Goal: Task Accomplishment & Management: Manage account settings

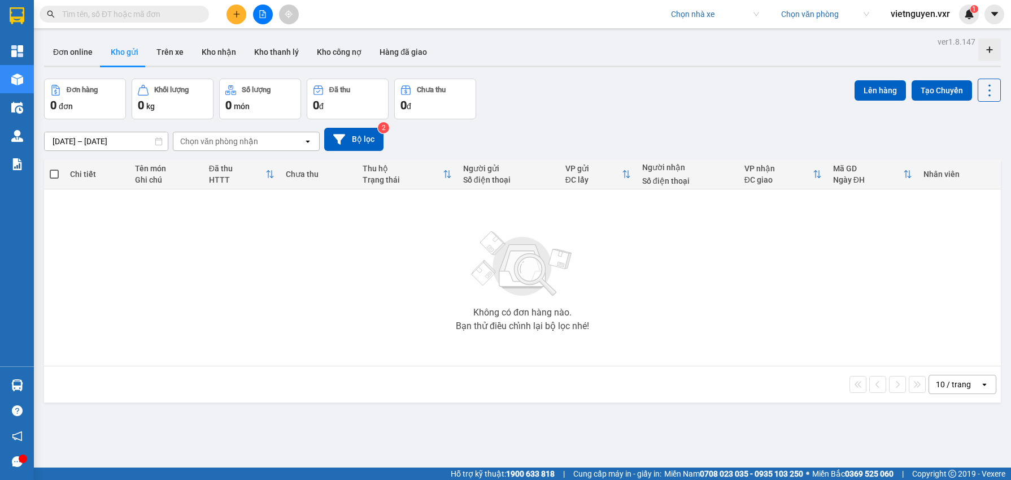
click at [692, 24] on div "Chọn nhà xe Chọn văn phòng vietnguyen.vxr 1" at bounding box center [837, 15] width 347 height 20
click at [695, 19] on input "search" at bounding box center [711, 14] width 80 height 17
type input "duc phát"
click at [727, 36] on div "Đức Phát ([GEOGRAPHIC_DATA])" at bounding box center [727, 37] width 117 height 12
click at [812, 12] on input "search" at bounding box center [821, 14] width 80 height 17
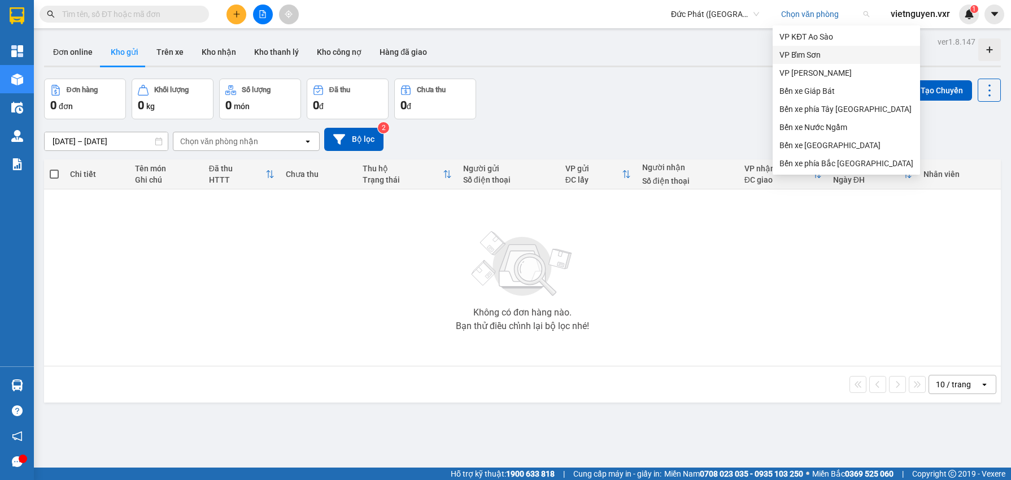
click at [815, 47] on div "VP Bỉm Sơn" at bounding box center [846, 55] width 147 height 18
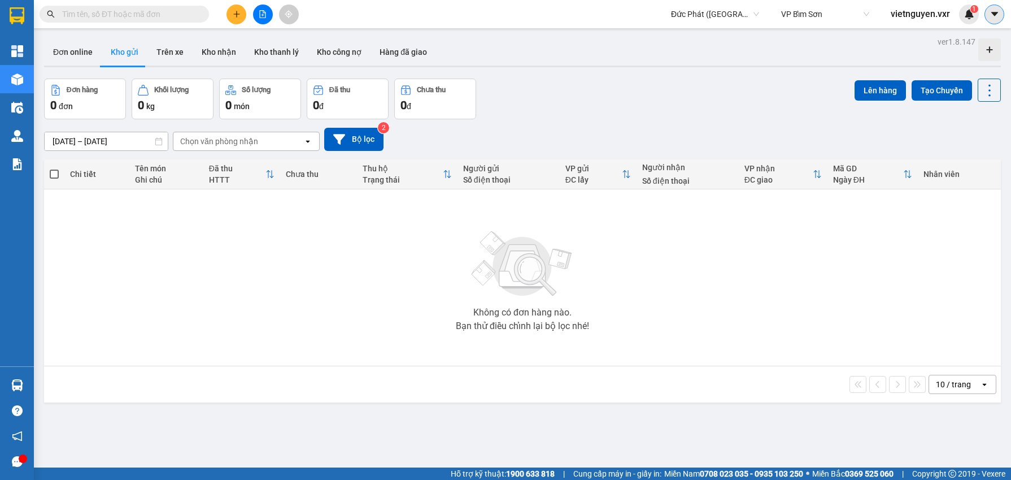
click at [996, 12] on icon "caret-down" at bounding box center [994, 14] width 7 height 4
click at [975, 38] on div "Cấu hình nhà xe" at bounding box center [964, 42] width 57 height 12
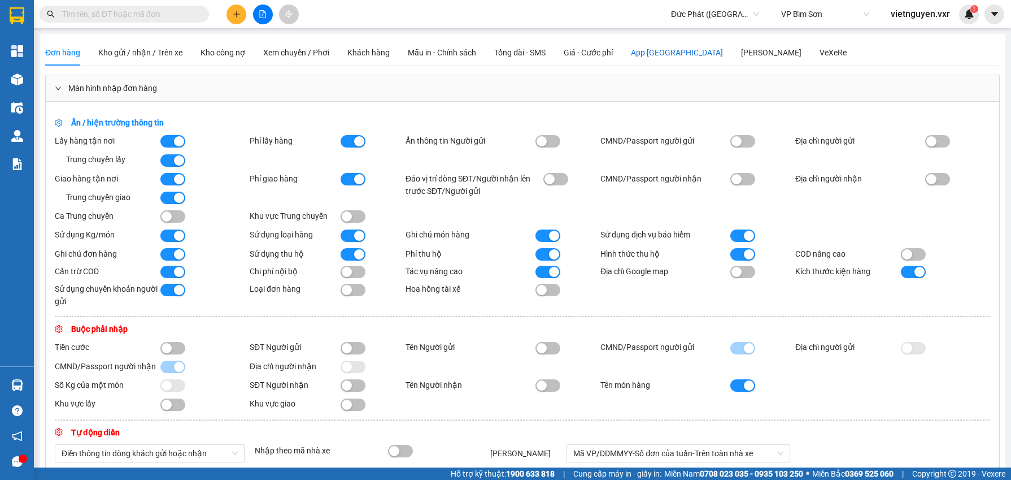
click at [682, 51] on div "App [GEOGRAPHIC_DATA]" at bounding box center [677, 52] width 92 height 12
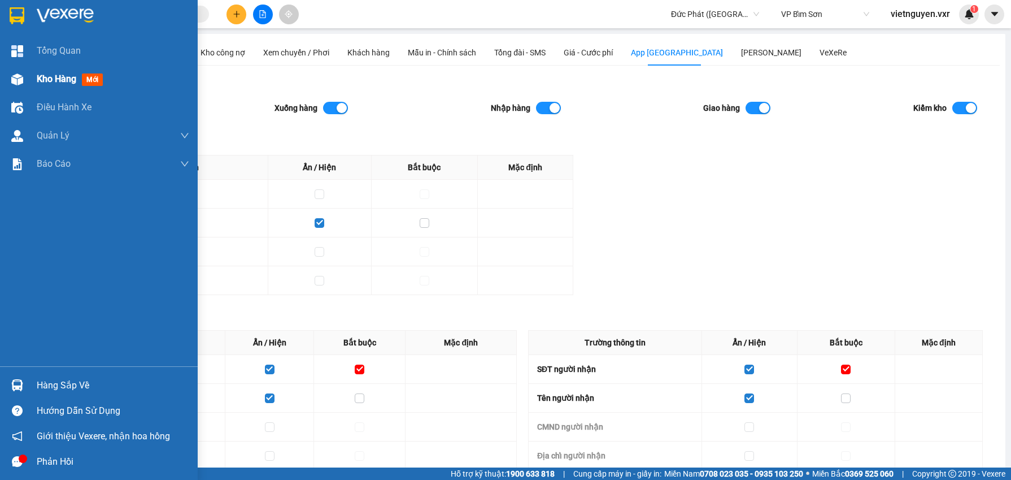
click at [26, 88] on div at bounding box center [17, 79] width 20 height 20
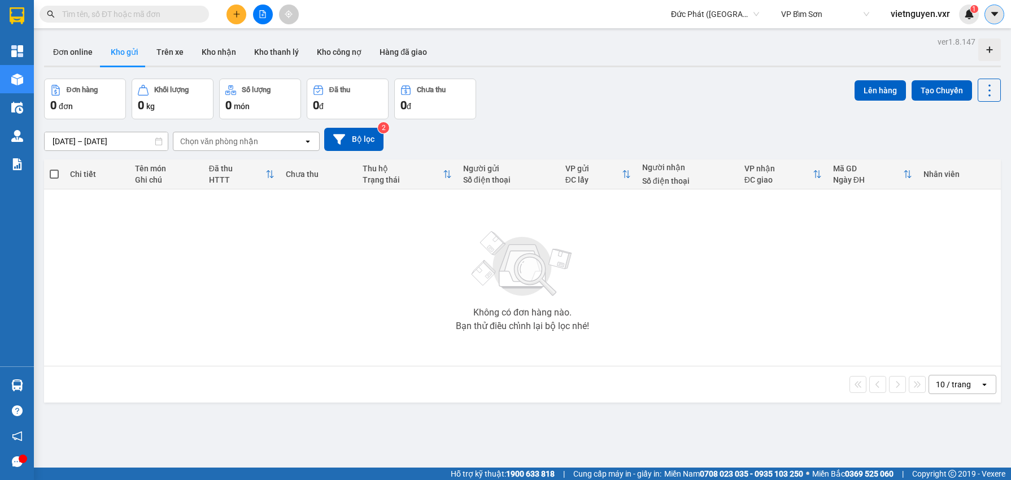
click at [996, 5] on button at bounding box center [995, 15] width 20 height 20
click at [957, 34] on div "Cấu hình nhà xe" at bounding box center [955, 42] width 85 height 21
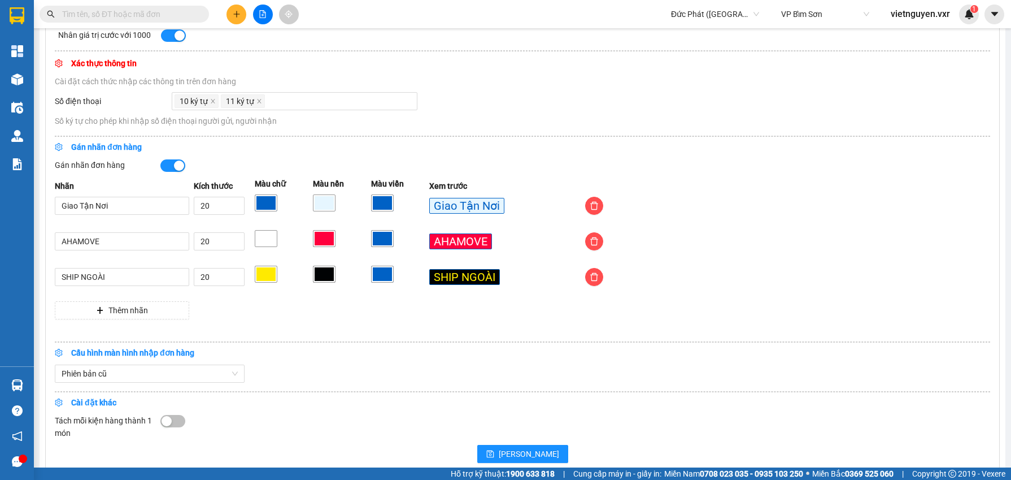
scroll to position [517, 0]
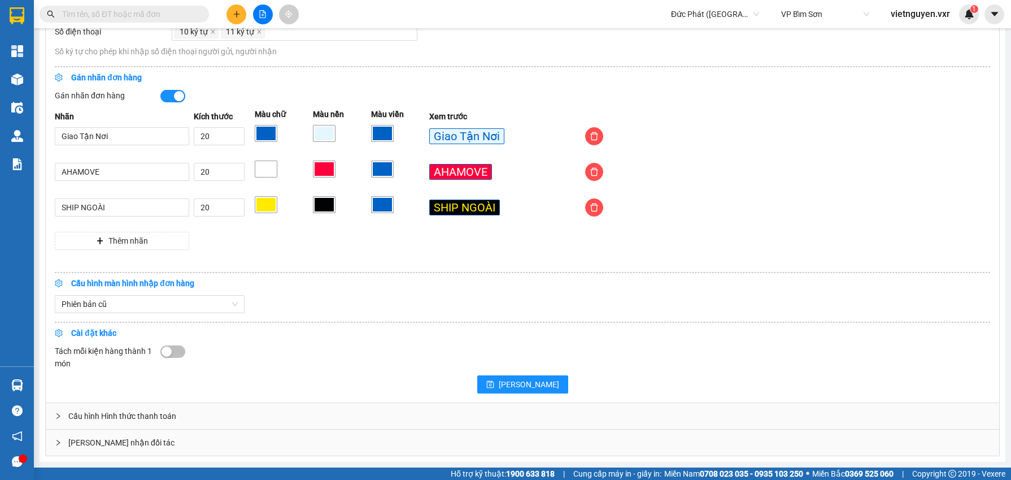
click at [112, 421] on div "Cấu hình Hình thức thanh toán" at bounding box center [522, 416] width 953 height 26
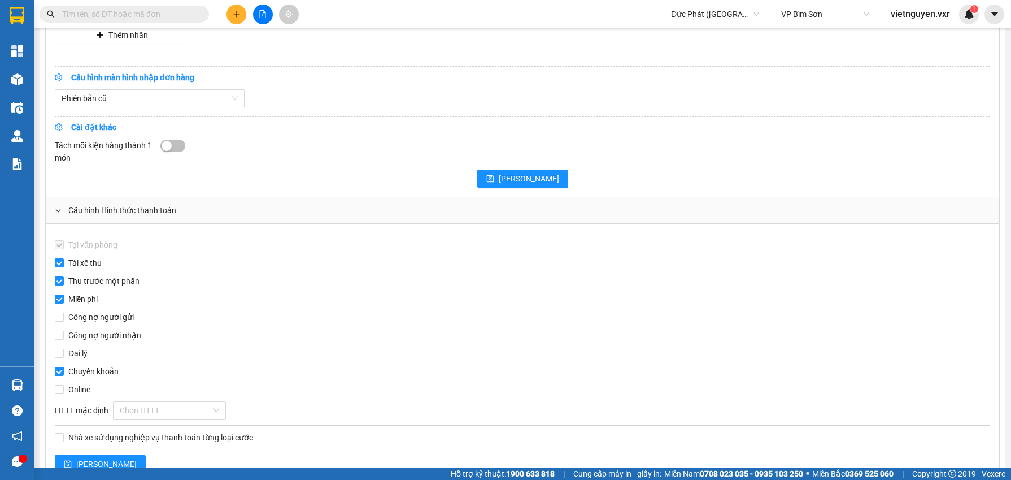
scroll to position [763, 0]
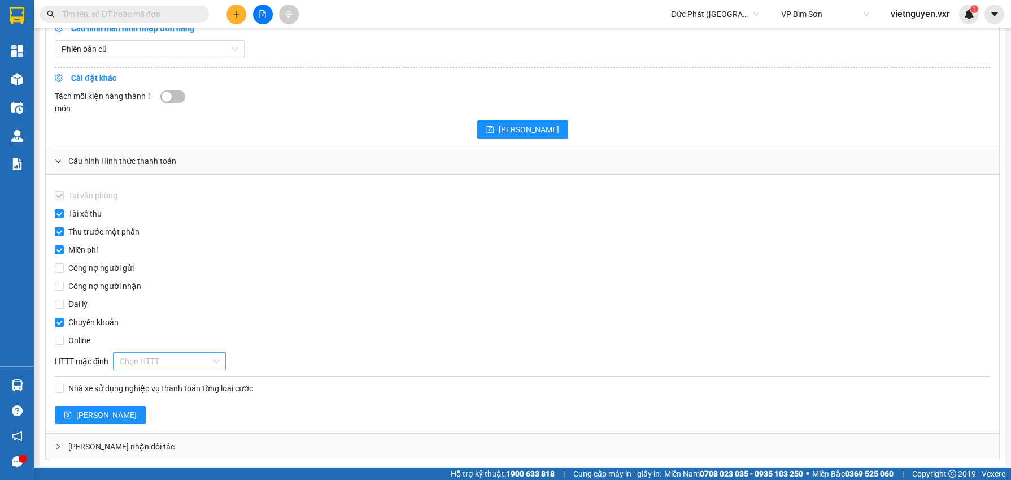
click at [146, 369] on input "search" at bounding box center [166, 360] width 92 height 17
click at [317, 346] on div "Online" at bounding box center [522, 340] width 935 height 12
click at [174, 365] on input "search" at bounding box center [166, 360] width 92 height 17
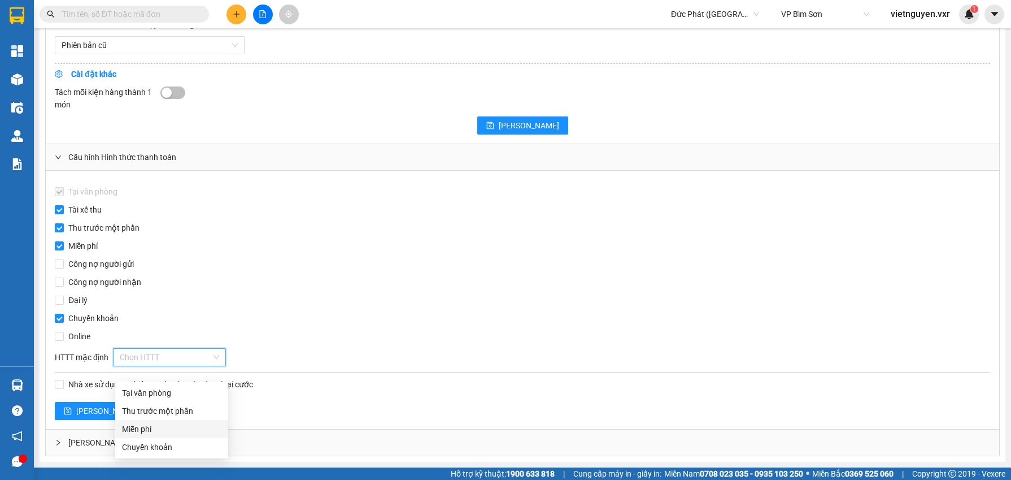
scroll to position [776, 0]
click at [404, 398] on div "Tại văn phòng Tài xế thu Thu trước một phần Miễn phí Công nợ người gửi Công nợ …" at bounding box center [522, 300] width 953 height 258
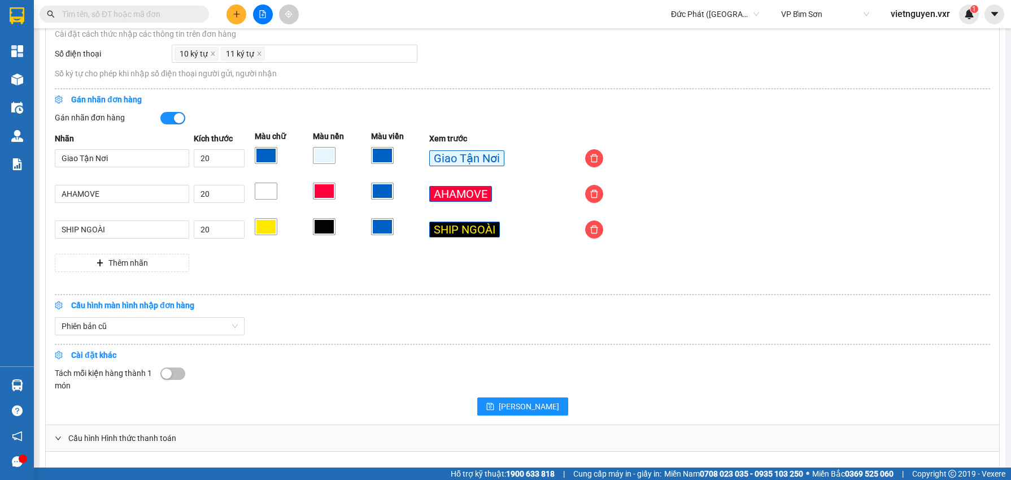
scroll to position [197, 0]
